Goal: Task Accomplishment & Management: Manage account settings

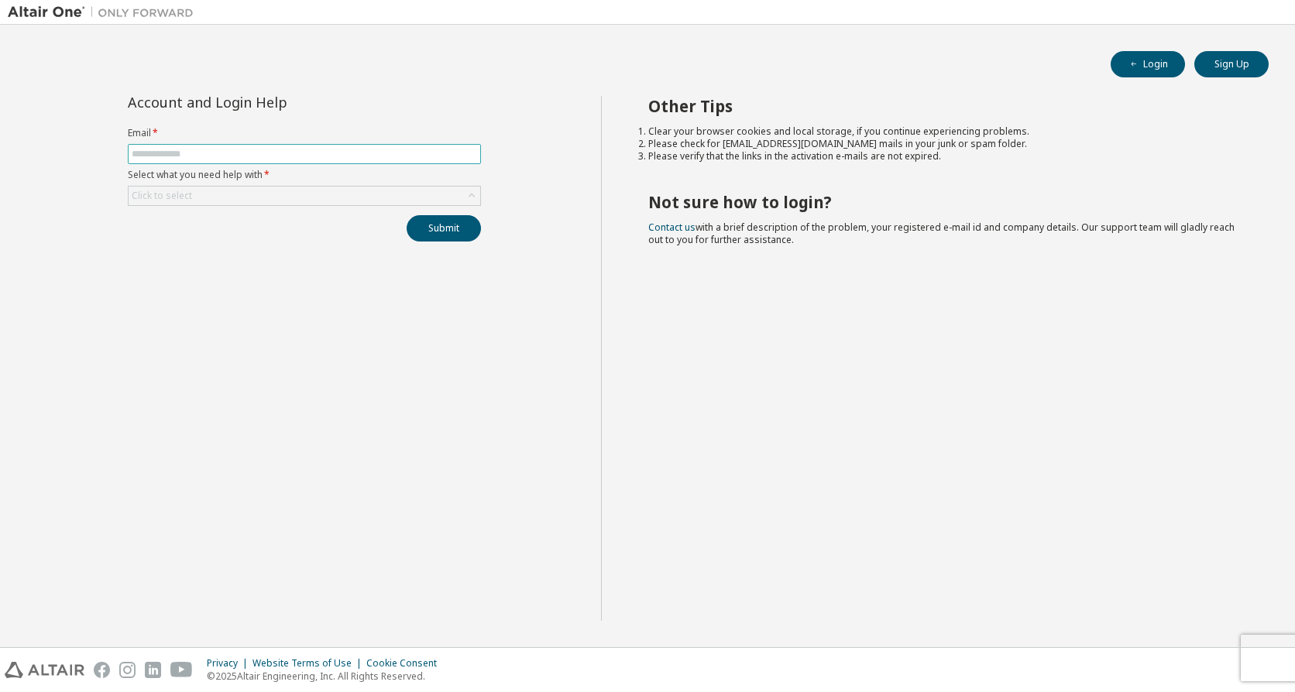
click at [280, 147] on span at bounding box center [304, 154] width 353 height 20
click at [280, 156] on input "text" at bounding box center [304, 154] width 345 height 12
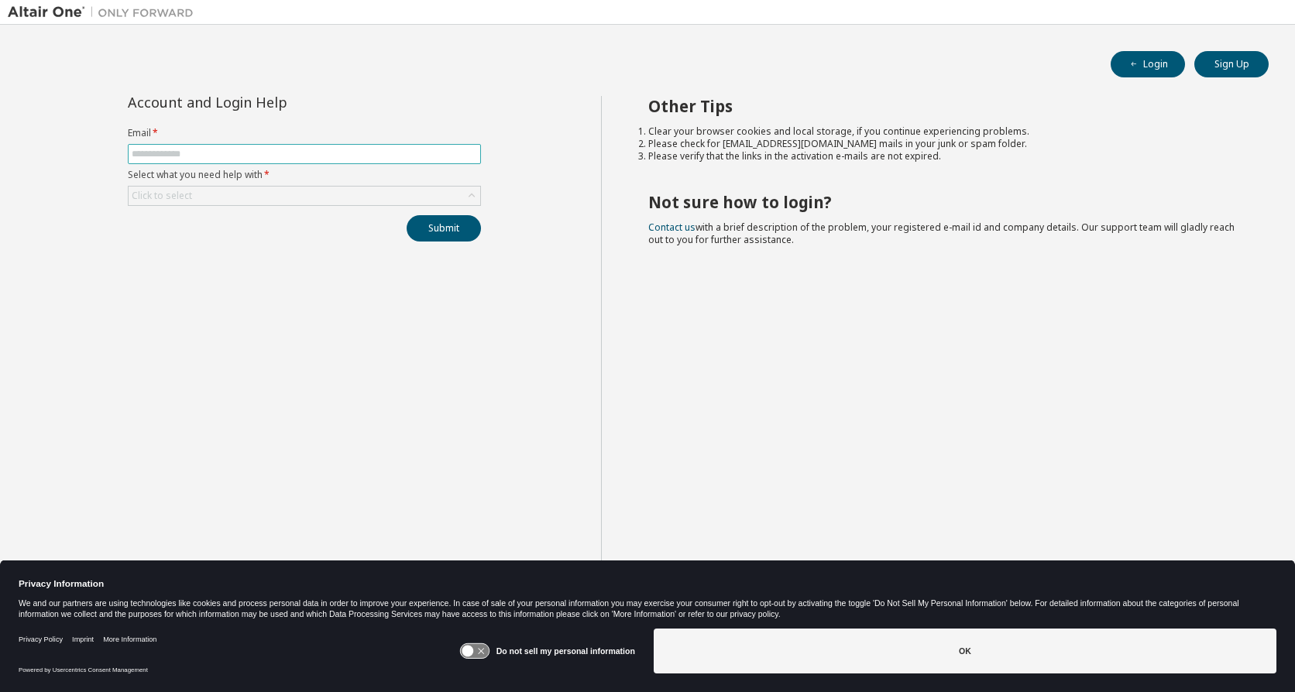
click at [280, 156] on input "text" at bounding box center [304, 154] width 345 height 12
click at [322, 197] on div "Click to select" at bounding box center [305, 196] width 352 height 19
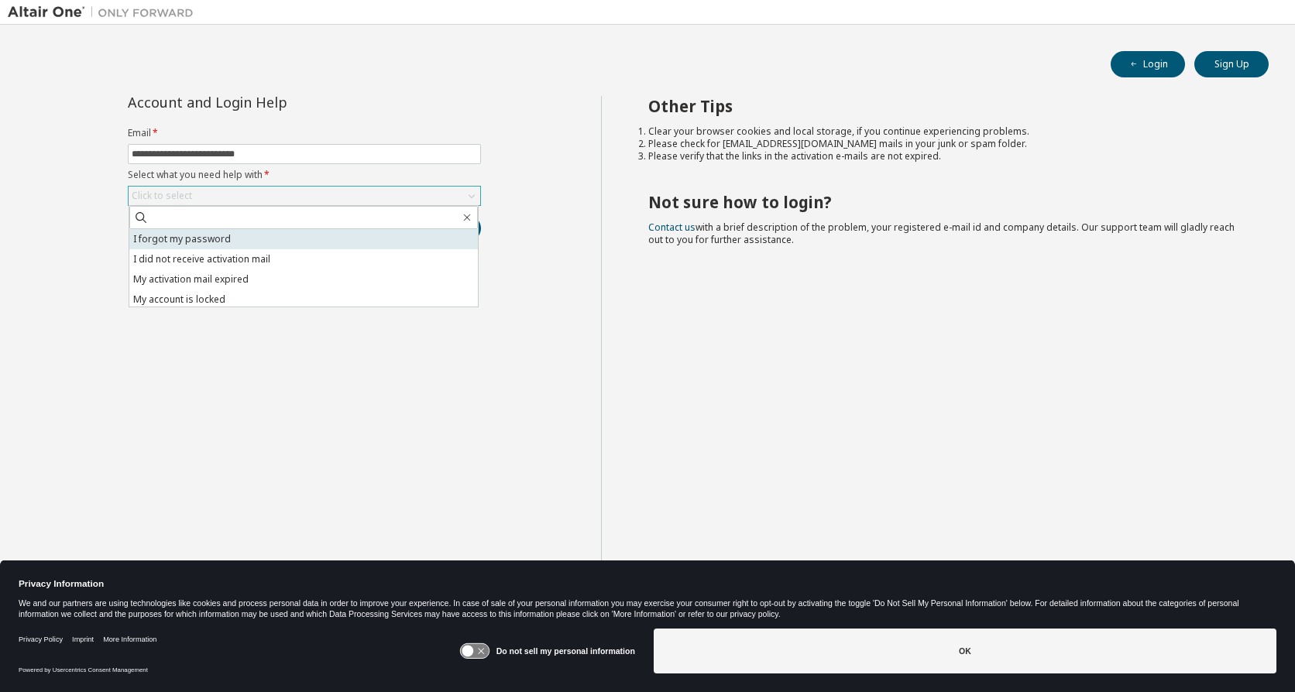
click at [312, 237] on li "I forgot my password" at bounding box center [303, 239] width 348 height 20
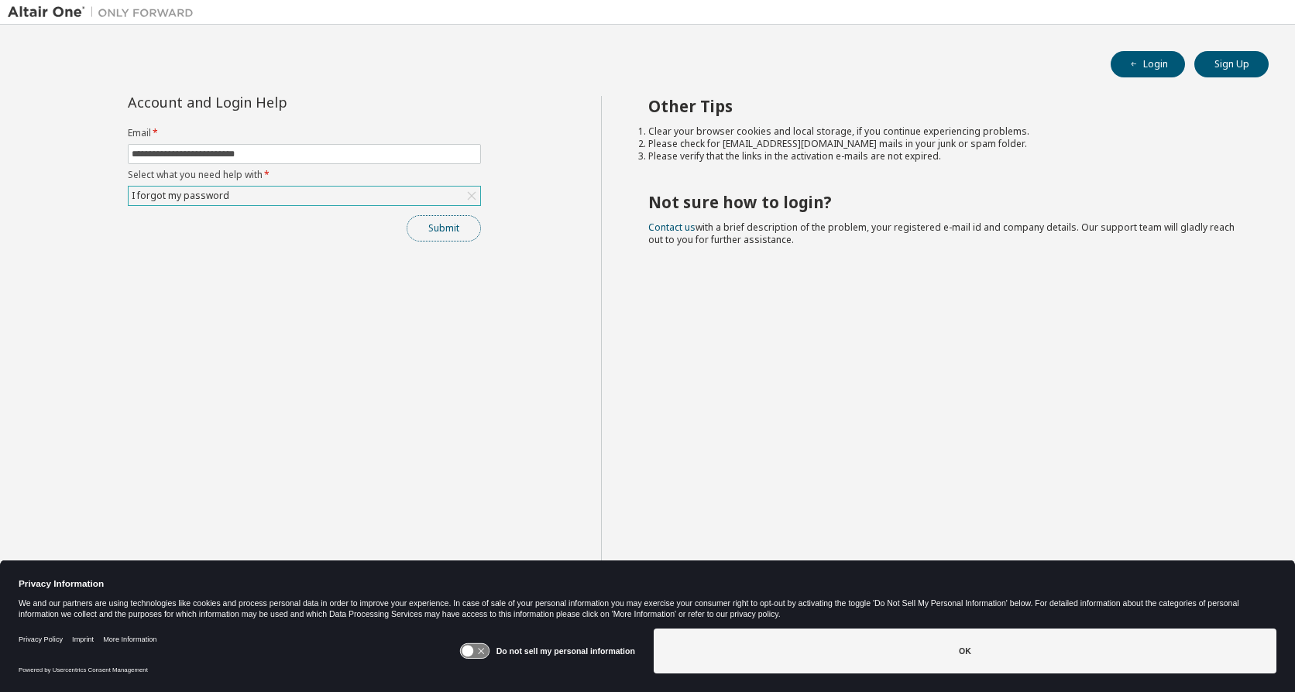
click at [445, 229] on button "Submit" at bounding box center [444, 228] width 74 height 26
click at [441, 226] on button "Submit" at bounding box center [444, 228] width 74 height 26
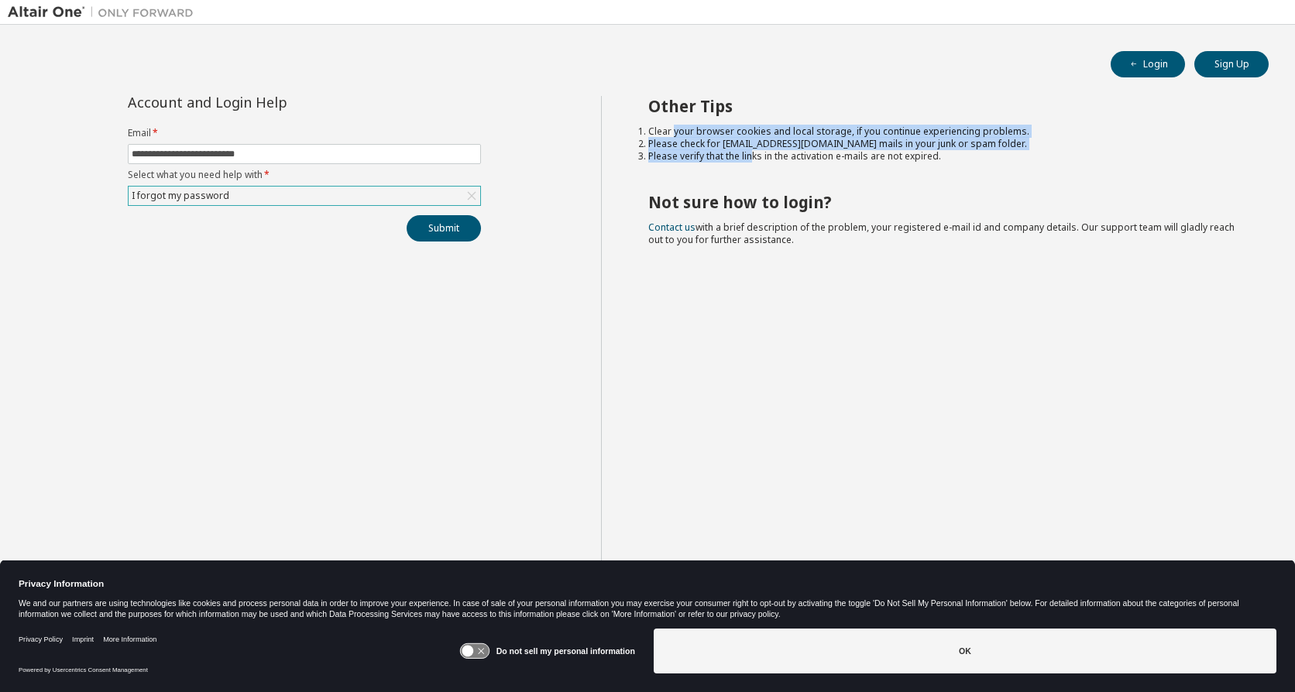
drag, startPoint x: 674, startPoint y: 130, endPoint x: 750, endPoint y: 152, distance: 78.9
click at [750, 152] on ol "Clear your browser cookies and local storage, if you continue experiencing prob…" at bounding box center [944, 143] width 593 height 37
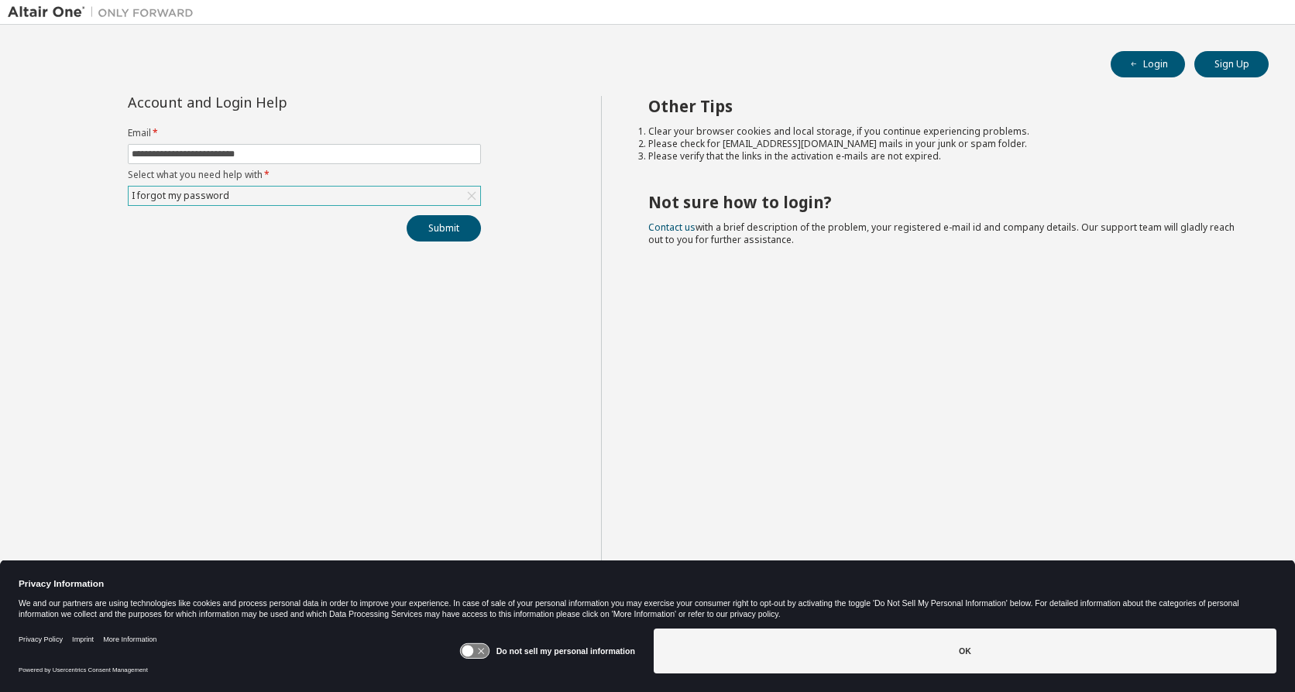
drag, startPoint x: 750, startPoint y: 152, endPoint x: 759, endPoint y: 179, distance: 28.6
click at [838, 179] on div "Other Tips Clear your browser cookies and local storage, if you continue experi…" at bounding box center [944, 358] width 687 height 525
click at [477, 654] on icon at bounding box center [474, 651] width 29 height 15
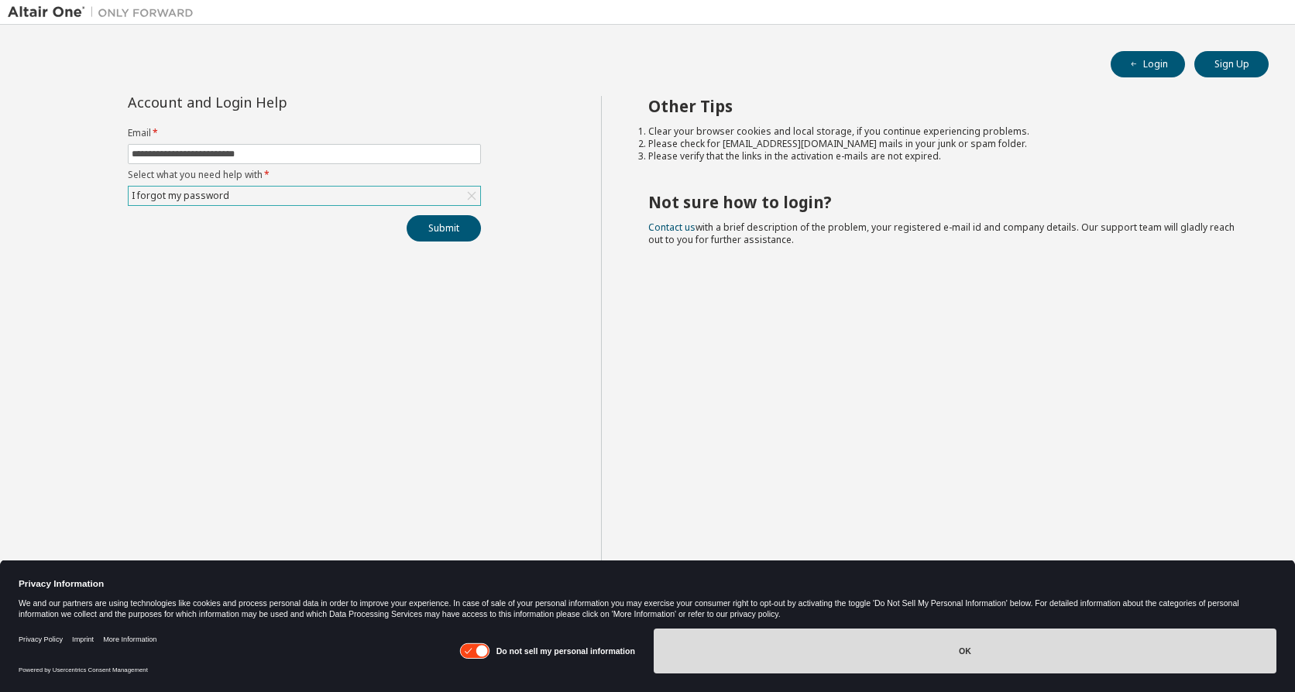
click at [849, 658] on button "OK" at bounding box center [965, 651] width 623 height 45
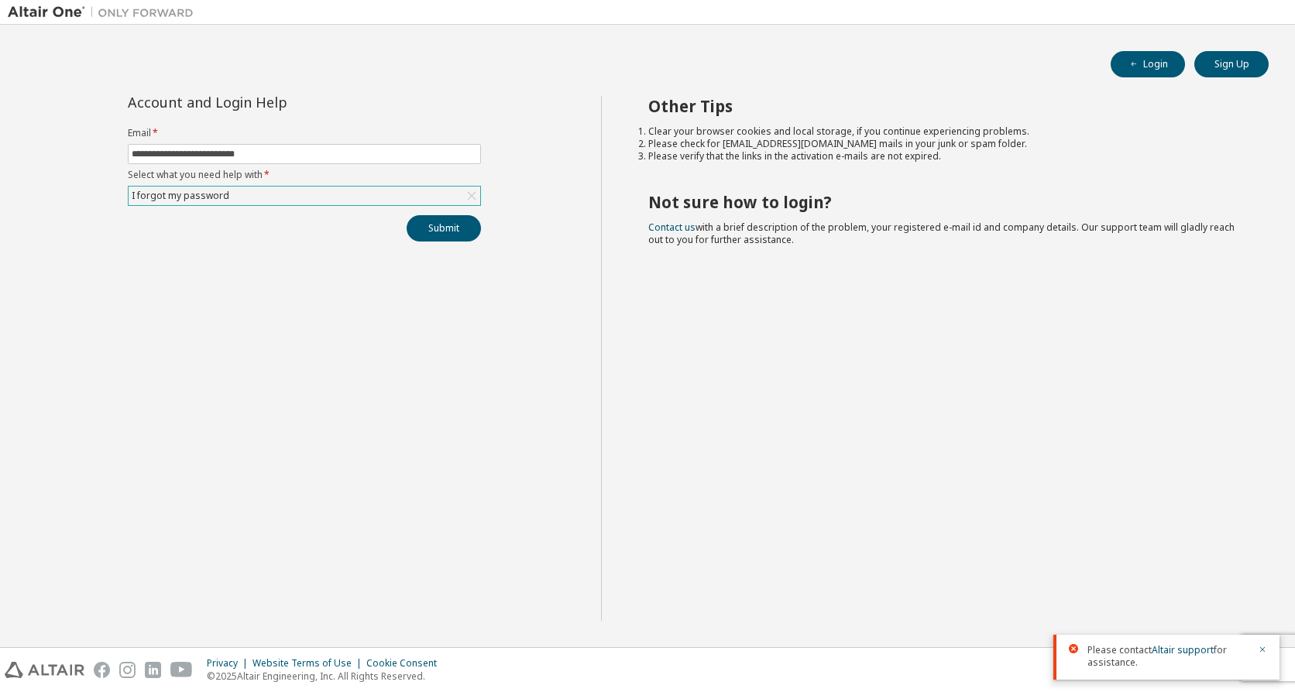
click at [1070, 645] on icon at bounding box center [1073, 648] width 9 height 9
click at [1079, 651] on div at bounding box center [1078, 648] width 19 height 9
click at [1079, 650] on div at bounding box center [1078, 648] width 19 height 9
drag, startPoint x: 1079, startPoint y: 650, endPoint x: 1069, endPoint y: 648, distance: 9.6
click at [1069, 648] on div "Please contact Altair support for assistance." at bounding box center [1166, 657] width 226 height 45
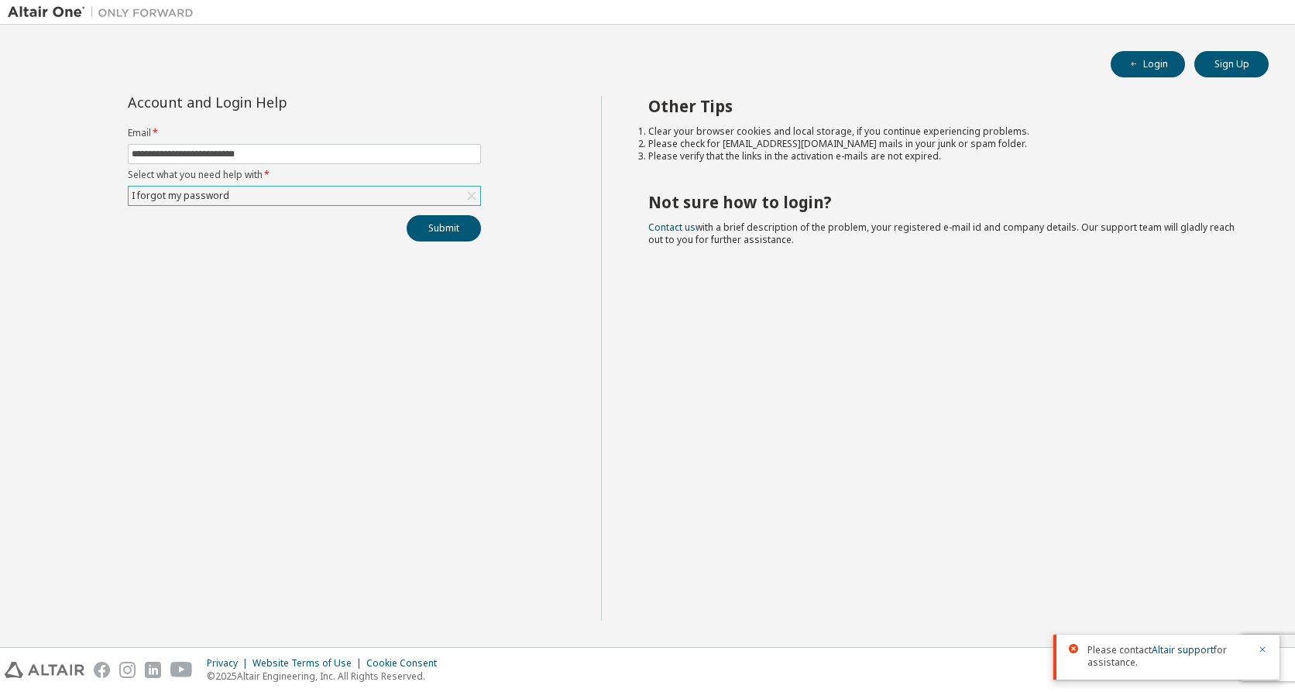
drag, startPoint x: 1069, startPoint y: 648, endPoint x: 1084, endPoint y: 650, distance: 14.8
click at [1073, 649] on icon at bounding box center [1073, 648] width 9 height 9
drag, startPoint x: 1084, startPoint y: 650, endPoint x: 1138, endPoint y: 613, distance: 65.3
click at [1084, 650] on div at bounding box center [1078, 648] width 19 height 9
click at [1264, 649] on icon "button" at bounding box center [1261, 649] width 9 height 9
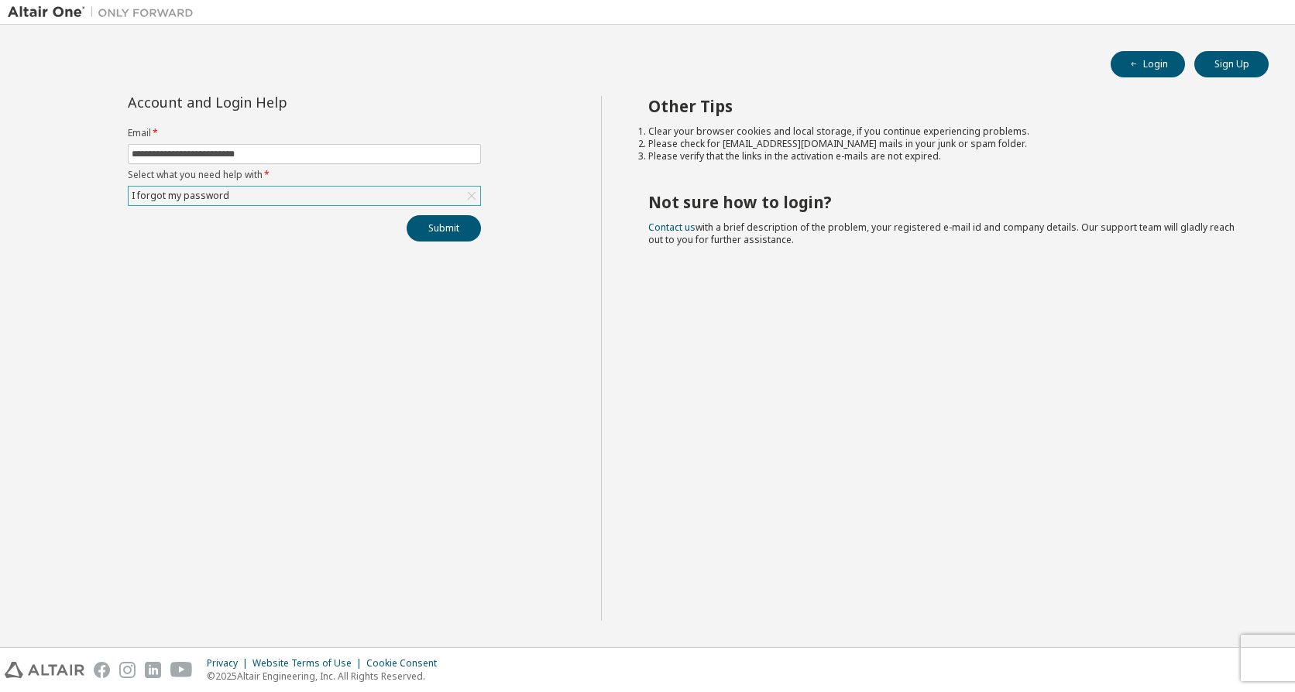
click at [330, 246] on div "**********" at bounding box center [304, 358] width 593 height 525
drag, startPoint x: 201, startPoint y: 161, endPoint x: 207, endPoint y: 155, distance: 8.2
click at [201, 160] on span "**********" at bounding box center [304, 154] width 353 height 20
click at [214, 153] on input "**********" at bounding box center [304, 154] width 345 height 12
click at [434, 229] on button "Submit" at bounding box center [444, 228] width 74 height 26
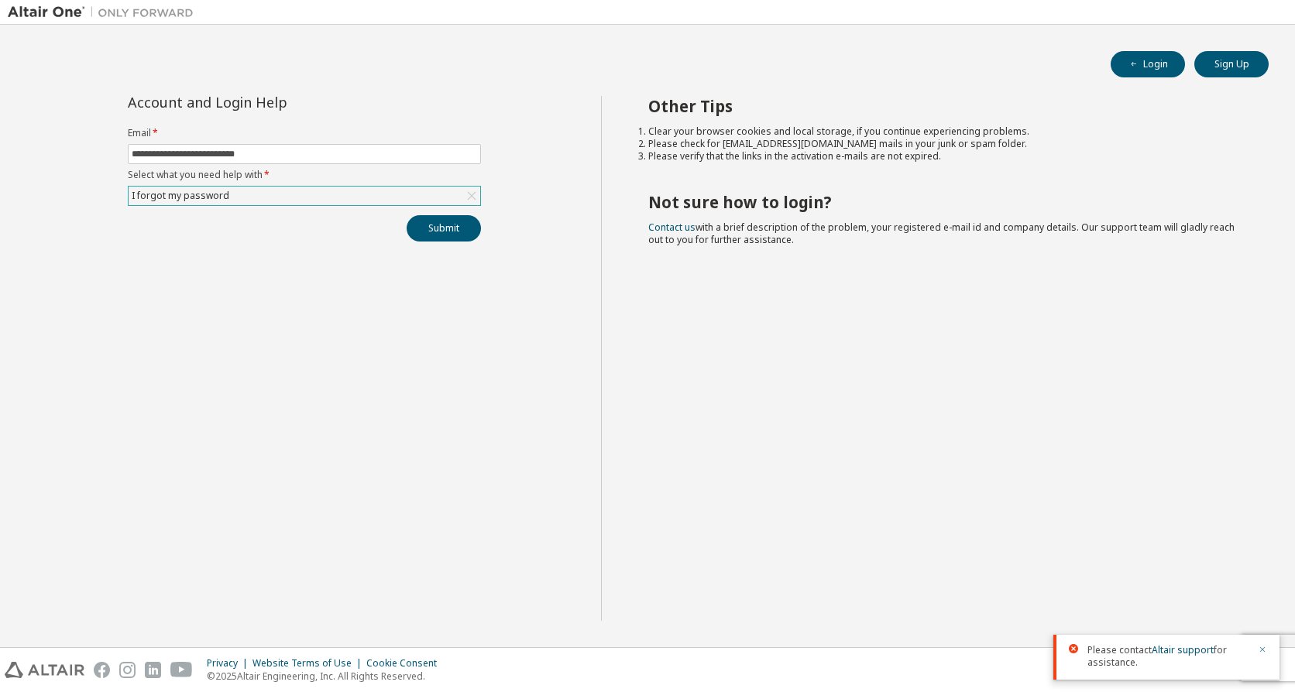
click at [1263, 648] on icon "button" at bounding box center [1261, 649] width 9 height 9
click at [242, 159] on input "**********" at bounding box center [304, 154] width 345 height 12
drag, startPoint x: 204, startPoint y: 153, endPoint x: 392, endPoint y: 163, distance: 187.6
click at [392, 163] on span "**********" at bounding box center [304, 154] width 353 height 20
type input "**********"
